Goal: Information Seeking & Learning: Learn about a topic

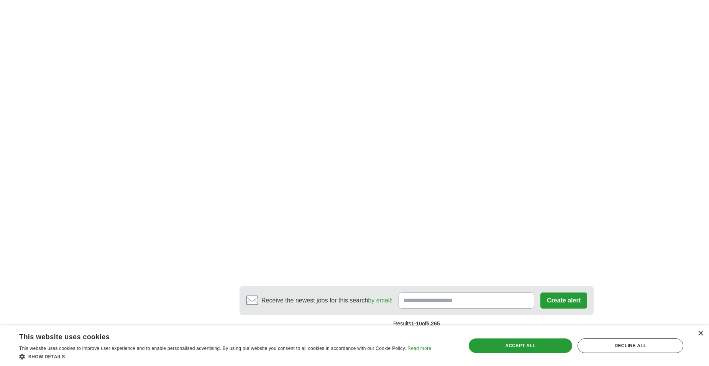
scroll to position [1227, 0]
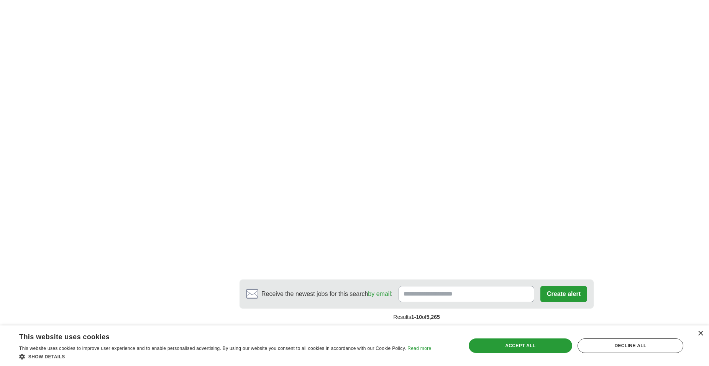
click at [484, 326] on link "next ❯" at bounding box center [489, 334] width 28 height 16
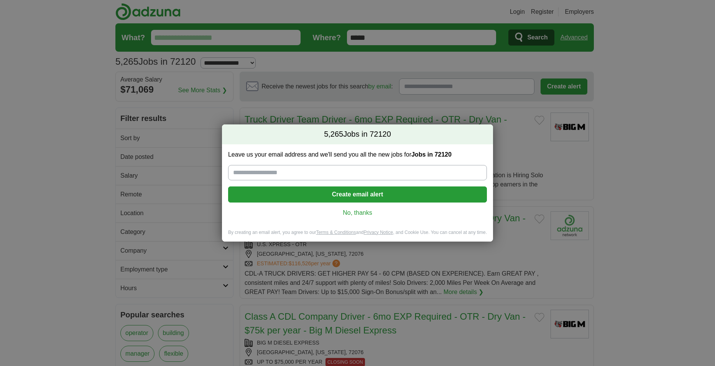
click at [366, 214] on link "No, thanks" at bounding box center [357, 213] width 246 height 8
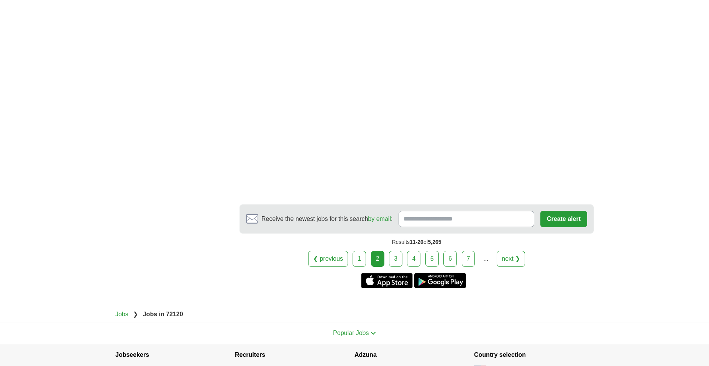
scroll to position [1265, 0]
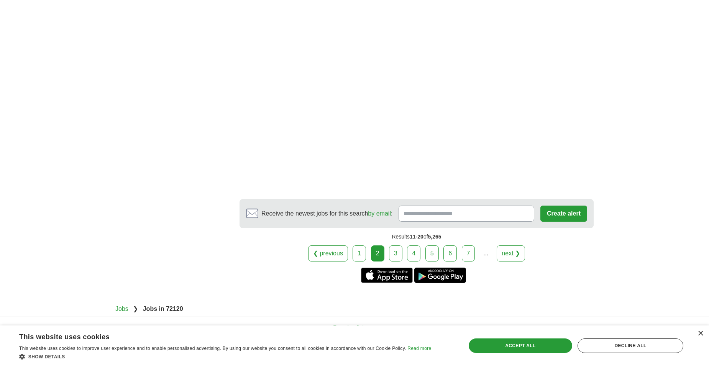
click at [514, 256] on link "next ❯" at bounding box center [511, 254] width 28 height 16
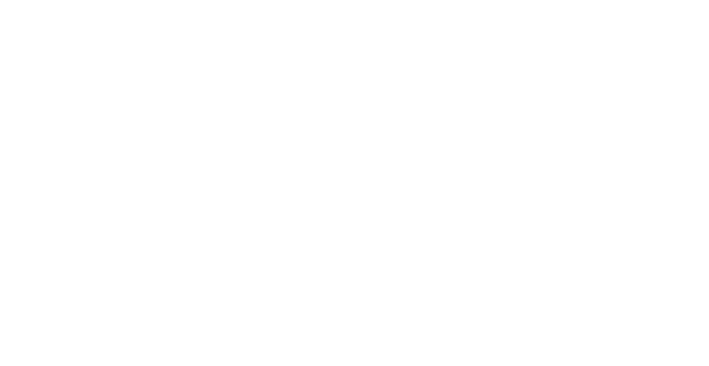
scroll to position [1188, 0]
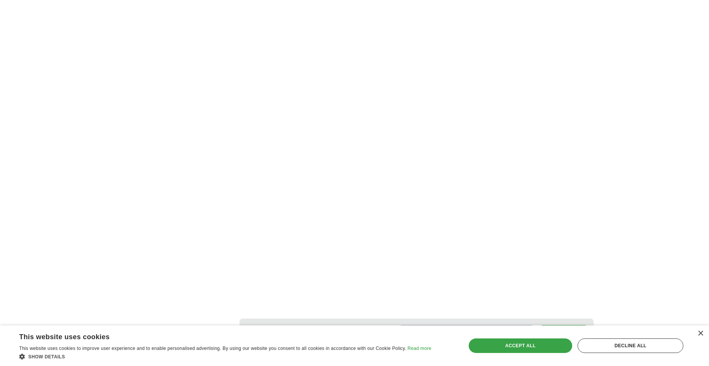
click at [517, 343] on div "Accept all" at bounding box center [520, 346] width 103 height 15
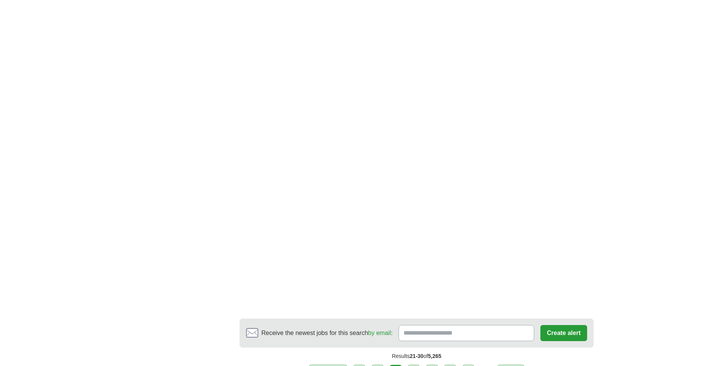
click at [510, 365] on link "next ❯" at bounding box center [511, 373] width 28 height 16
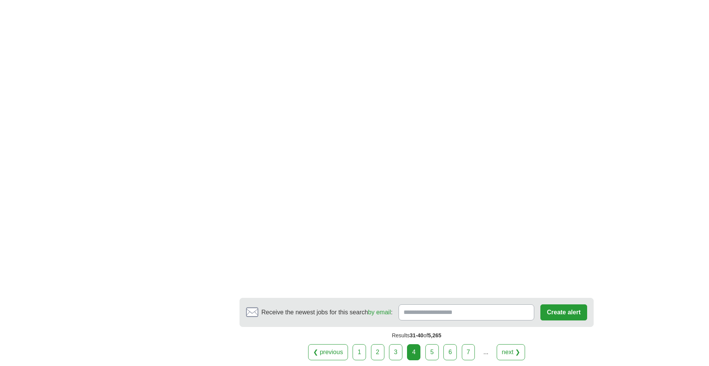
scroll to position [1303, 0]
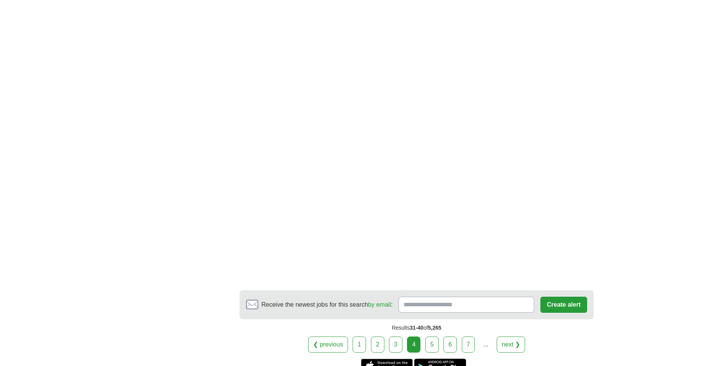
click at [501, 337] on link "next ❯" at bounding box center [511, 345] width 28 height 16
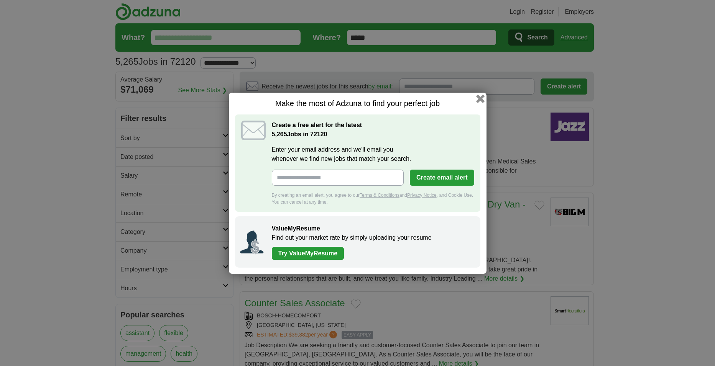
click at [483, 99] on button "button" at bounding box center [480, 98] width 8 height 8
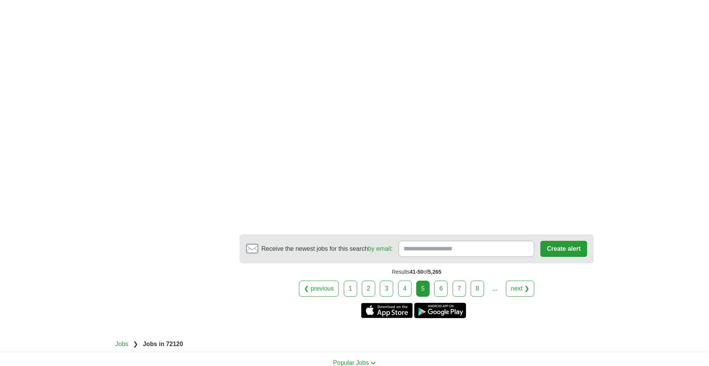
scroll to position [1227, 0]
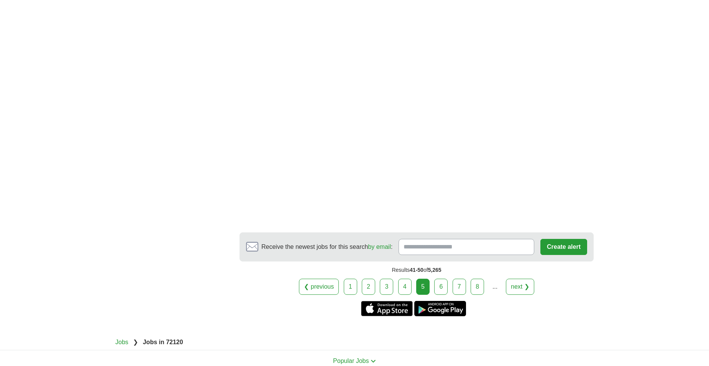
click at [444, 279] on link "6" at bounding box center [440, 287] width 13 height 16
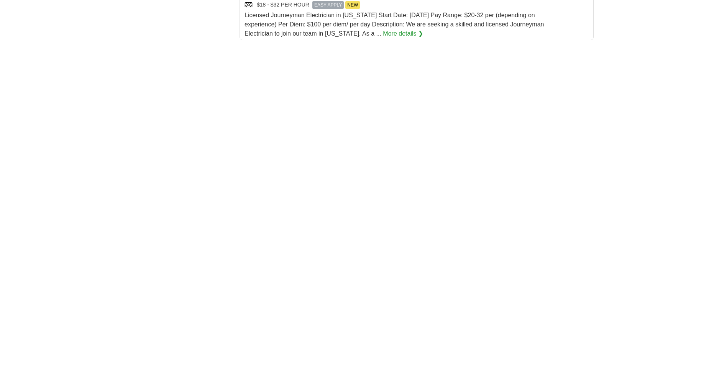
scroll to position [997, 0]
